Goal: Transaction & Acquisition: Purchase product/service

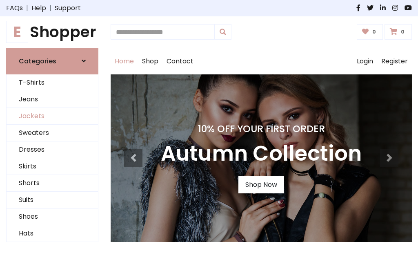
click at [52, 116] on link "Jackets" at bounding box center [52, 116] width 91 height 17
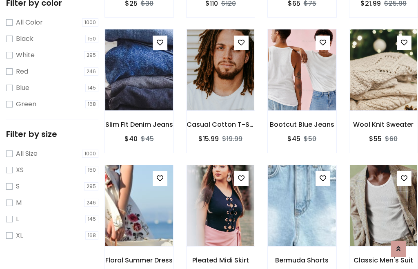
scroll to position [42, 0]
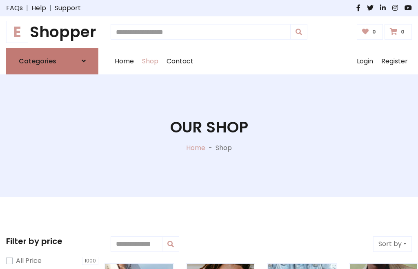
click at [52, 61] on h6 "Categories" at bounding box center [38, 61] width 38 height 8
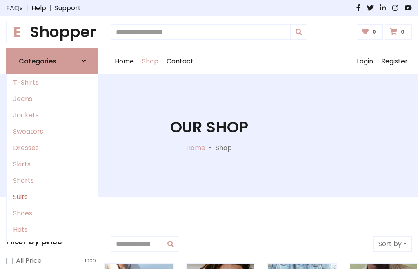
click at [52, 196] on link "Suits" at bounding box center [52, 197] width 91 height 16
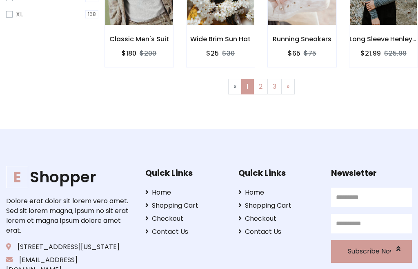
scroll to position [346, 0]
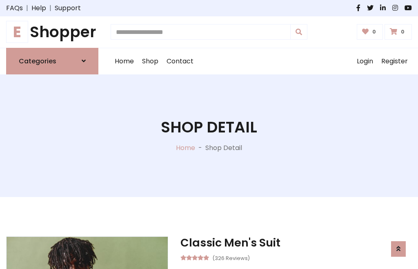
scroll to position [673, 0]
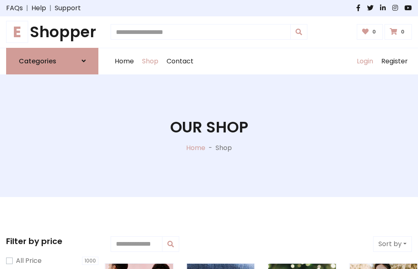
click at [365, 61] on link "Login" at bounding box center [365, 61] width 25 height 26
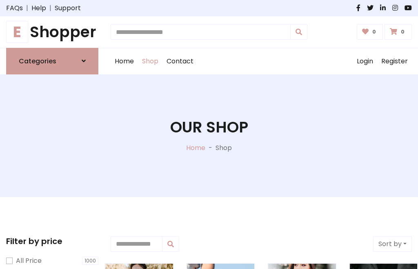
scroll to position [41, 0]
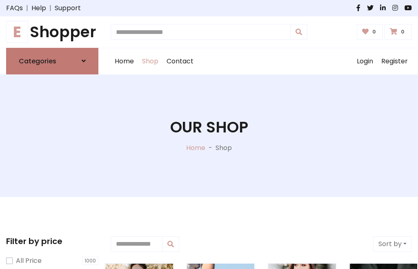
click at [84, 61] on icon at bounding box center [84, 61] width 4 height 7
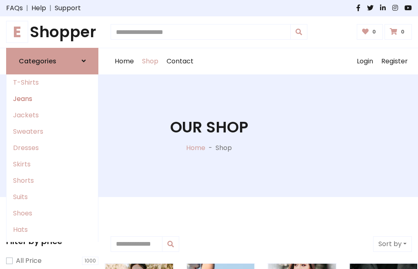
click at [52, 98] on link "Jeans" at bounding box center [52, 99] width 91 height 16
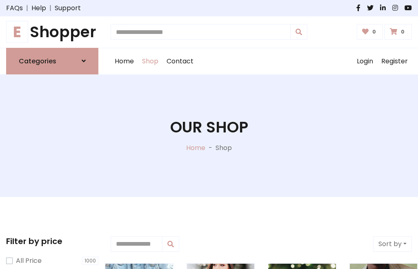
scroll to position [41, 0]
